Goal: Task Accomplishment & Management: Complete application form

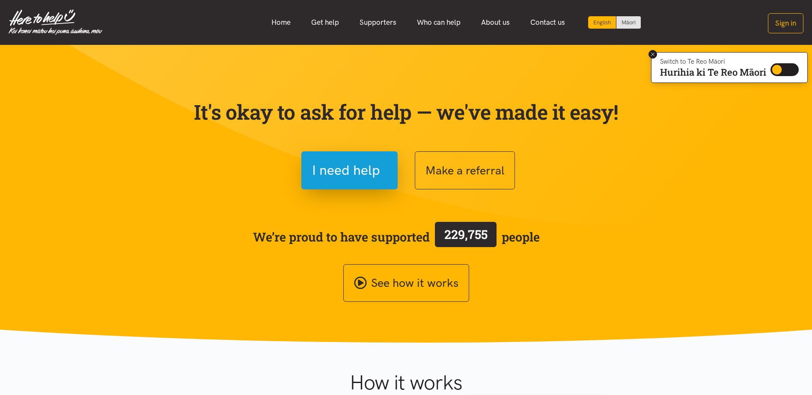
click at [654, 56] on icon at bounding box center [653, 54] width 6 height 6
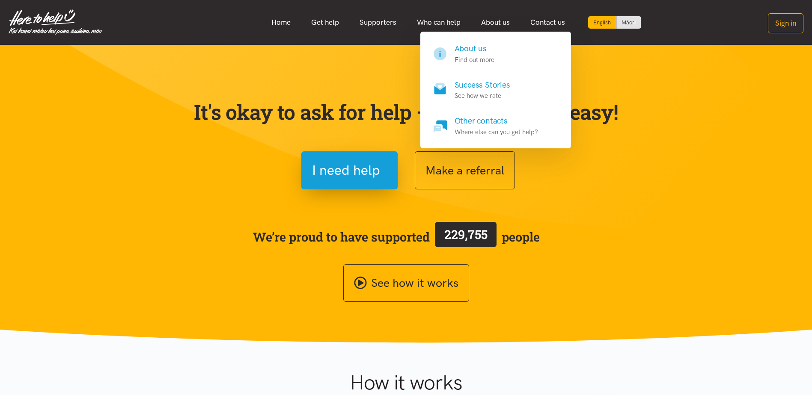
click at [470, 48] on h4 "About us" at bounding box center [475, 49] width 40 height 12
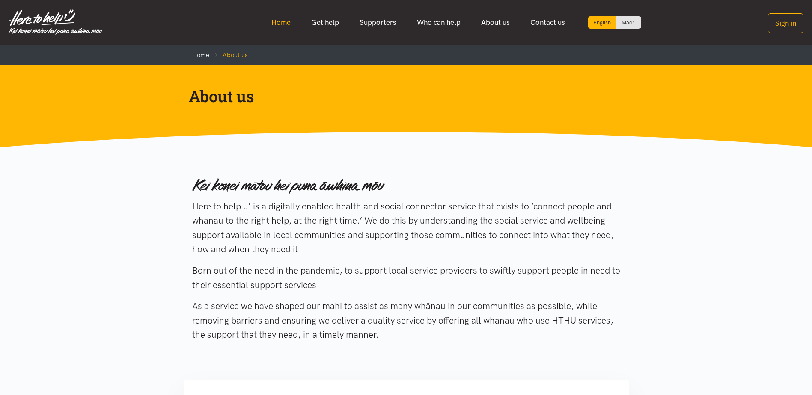
click at [280, 23] on link "Home" at bounding box center [281, 22] width 40 height 18
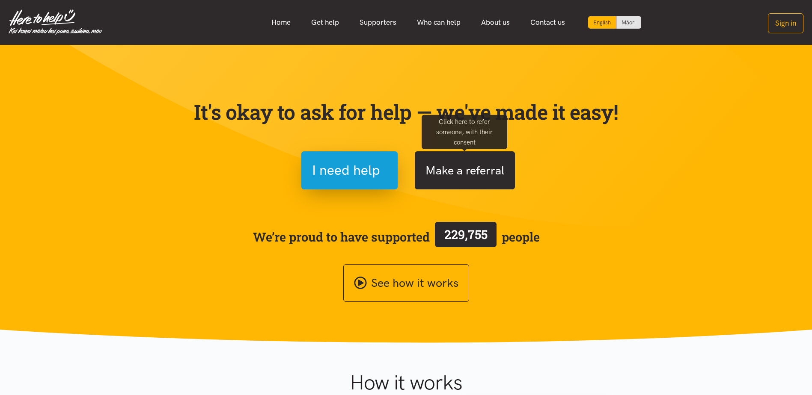
click at [451, 177] on button "Make a referral" at bounding box center [465, 171] width 100 height 38
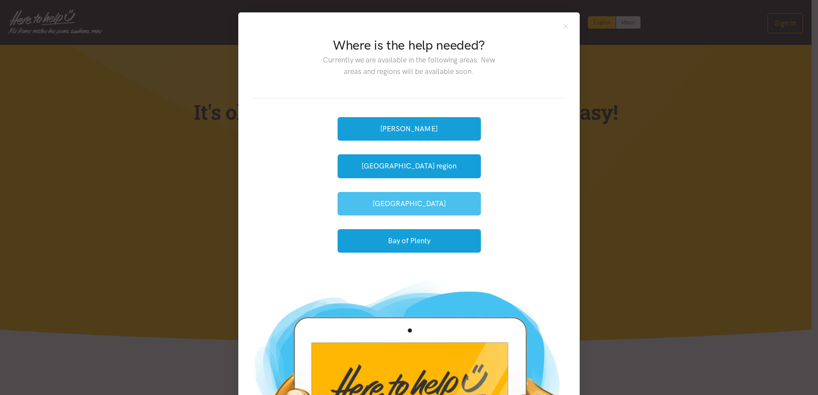
click at [431, 202] on button "[GEOGRAPHIC_DATA]" at bounding box center [409, 204] width 143 height 24
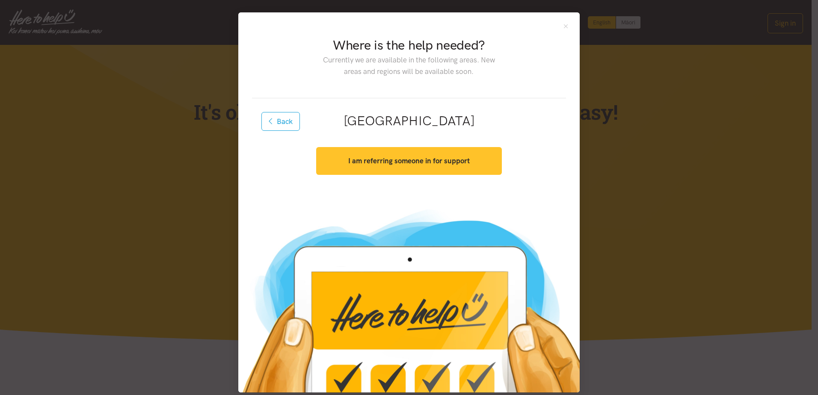
click at [454, 161] on strong "I am referring someone in for support" at bounding box center [409, 161] width 122 height 9
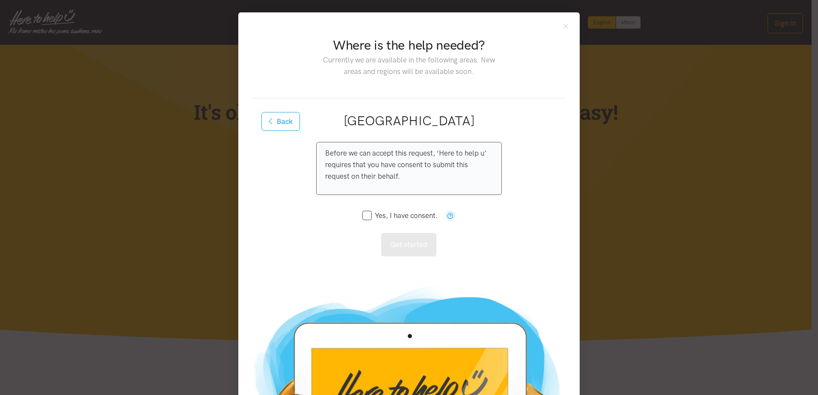
click at [367, 215] on input "Yes, I have consent." at bounding box center [400, 215] width 75 height 7
checkbox input "true"
click at [411, 247] on button "Get started" at bounding box center [408, 245] width 55 height 24
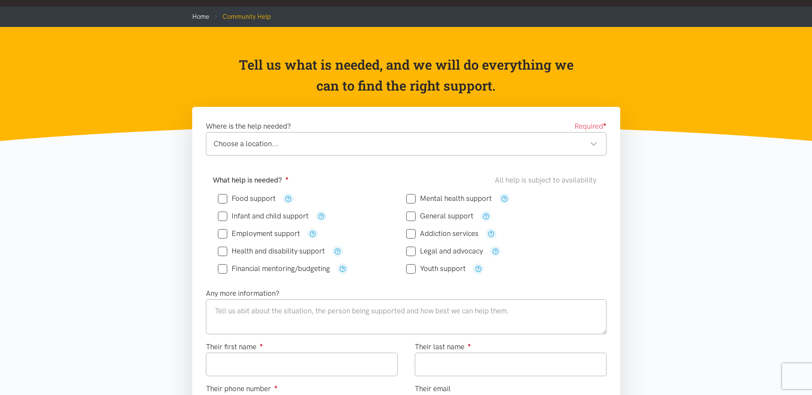
scroll to position [86, 0]
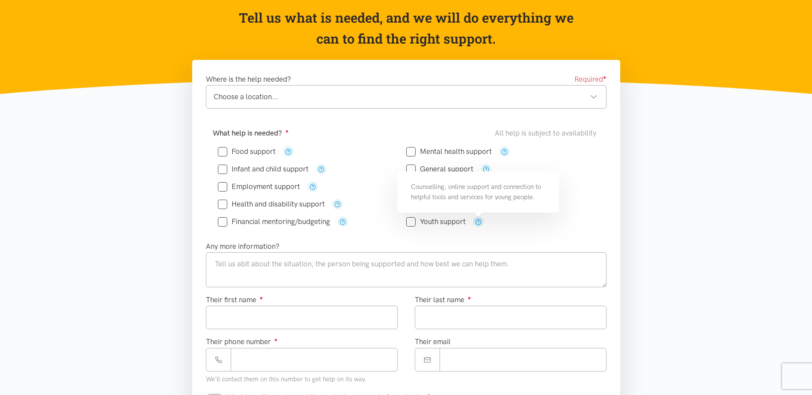
click at [477, 221] on icon "button" at bounding box center [478, 222] width 6 height 6
click at [691, 175] on section "Where is the help needed? Required ● Choose a location... Choose a location... …" at bounding box center [406, 380] width 812 height 641
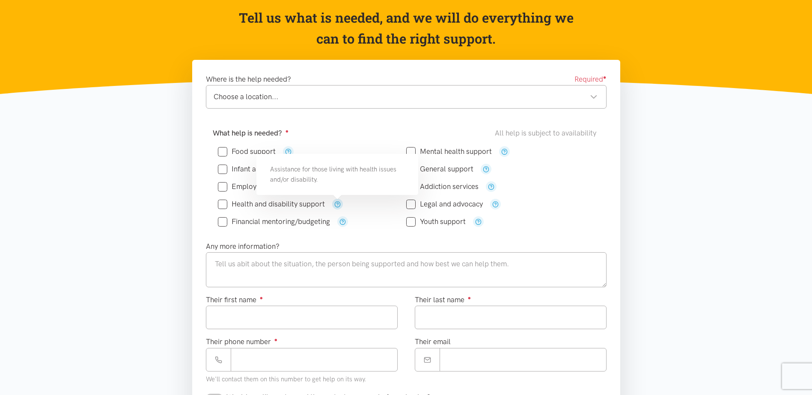
click at [336, 204] on icon "button" at bounding box center [337, 204] width 6 height 6
click at [159, 220] on section "Where is the help needed? Required ● Choose a location... Choose a location... …" at bounding box center [406, 380] width 812 height 641
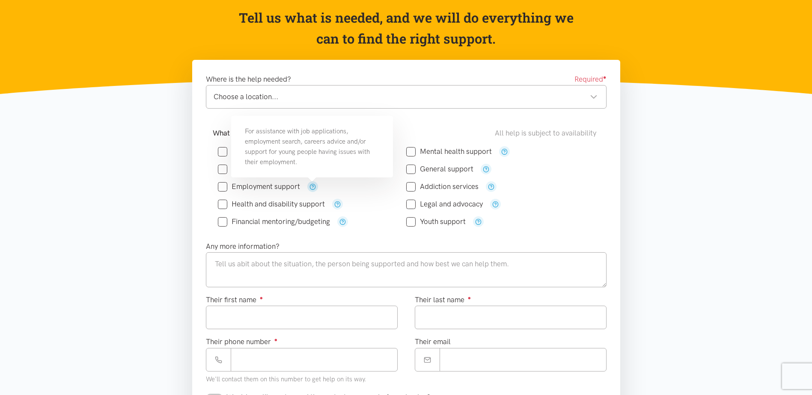
click at [313, 187] on icon "button" at bounding box center [312, 187] width 6 height 6
click at [278, 92] on div "Choose a location..." at bounding box center [406, 97] width 384 height 12
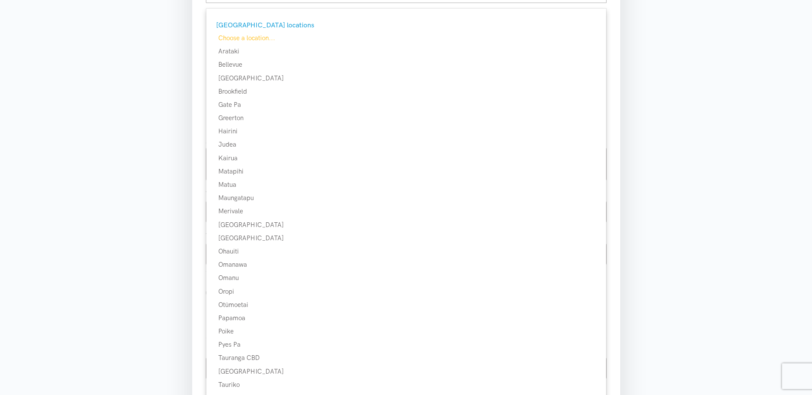
scroll to position [257, 0]
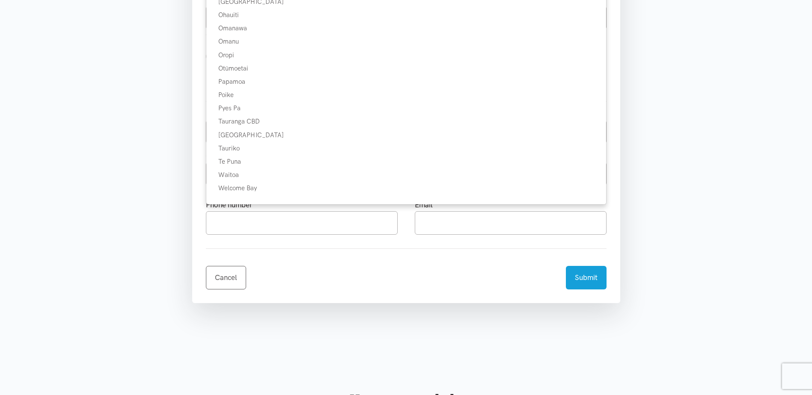
click at [686, 196] on section "Where is the help needed? Required ● Choose a location... Choose a location... …" at bounding box center [406, 38] width 812 height 641
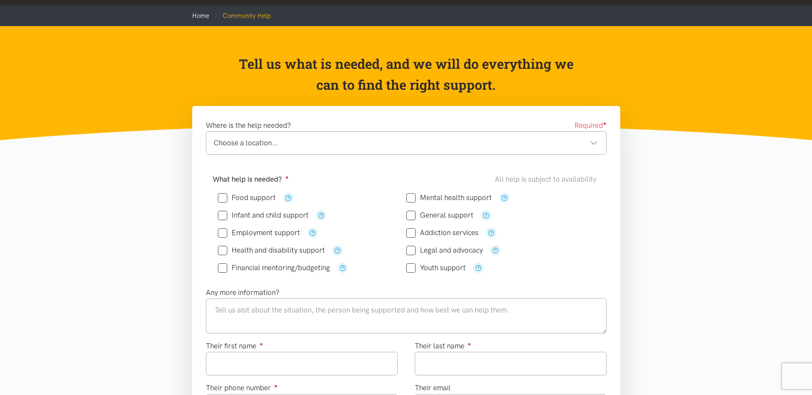
scroll to position [0, 0]
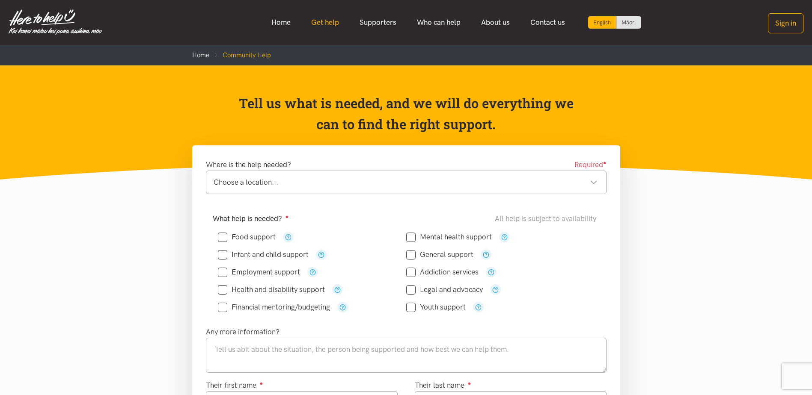
click at [336, 23] on link "Get help" at bounding box center [325, 22] width 48 height 18
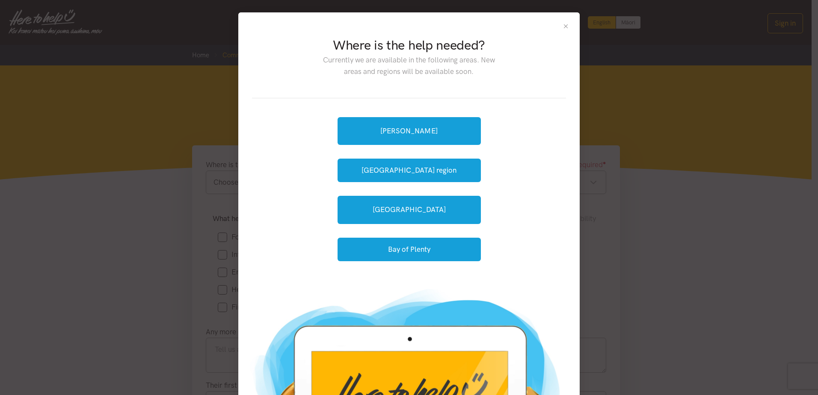
click at [563, 27] on button "Close" at bounding box center [565, 26] width 7 height 7
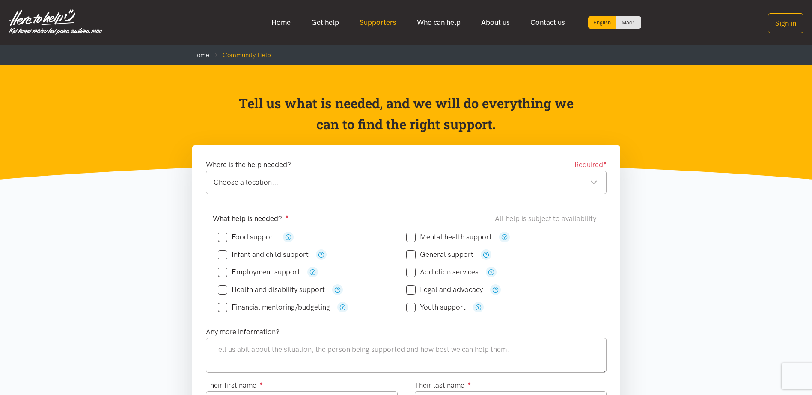
click at [385, 22] on link "Supporters" at bounding box center [377, 22] width 57 height 18
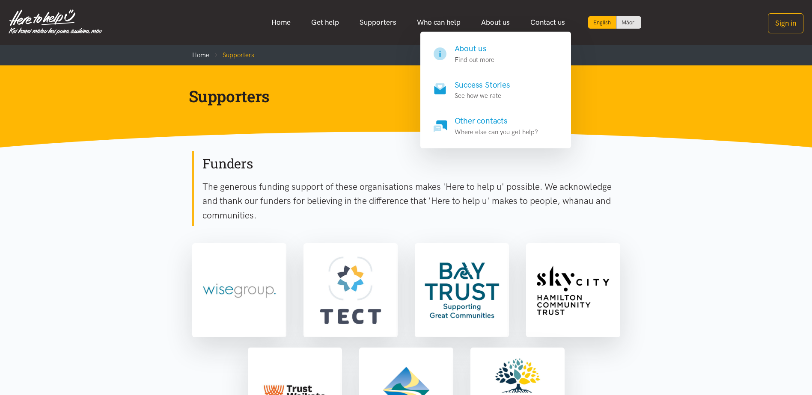
click at [469, 47] on h4 "About us" at bounding box center [475, 49] width 40 height 12
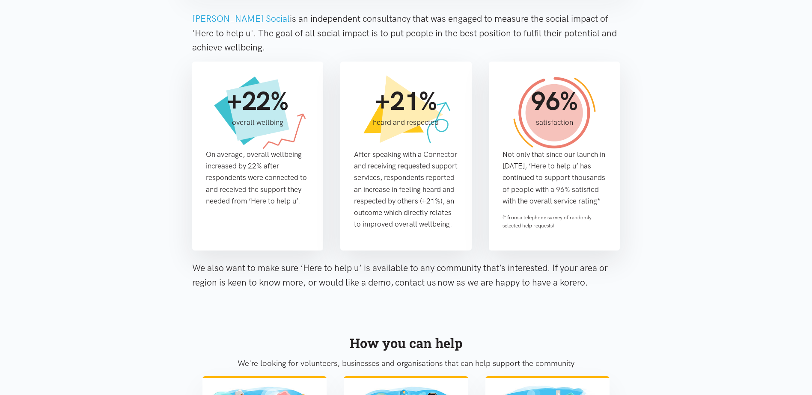
scroll to position [642, 0]
